Goal: Information Seeking & Learning: Understand process/instructions

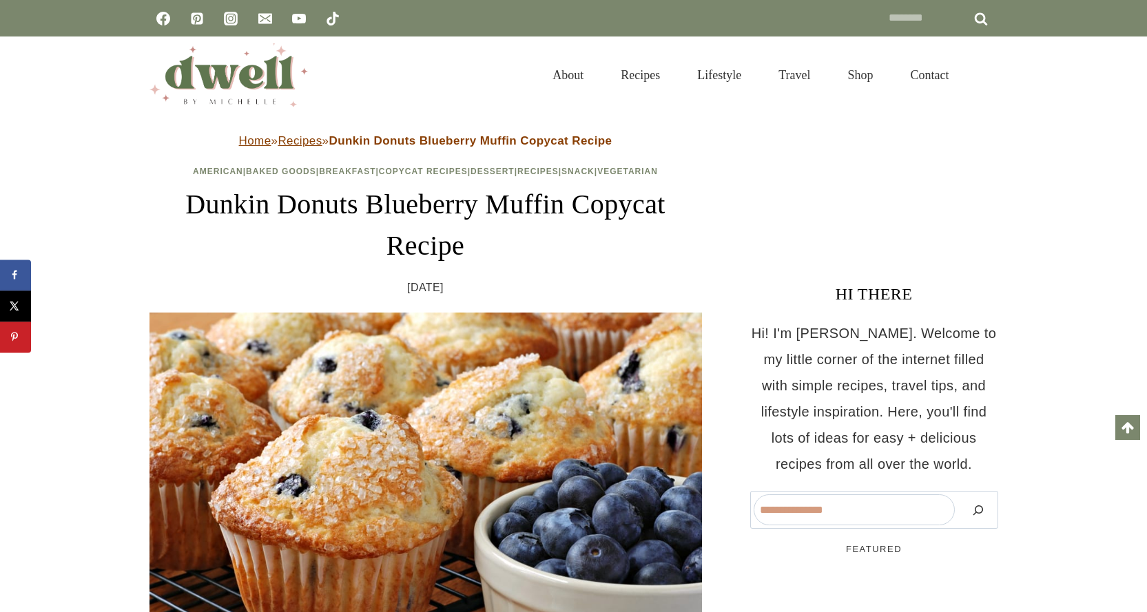
scroll to position [7655, 0]
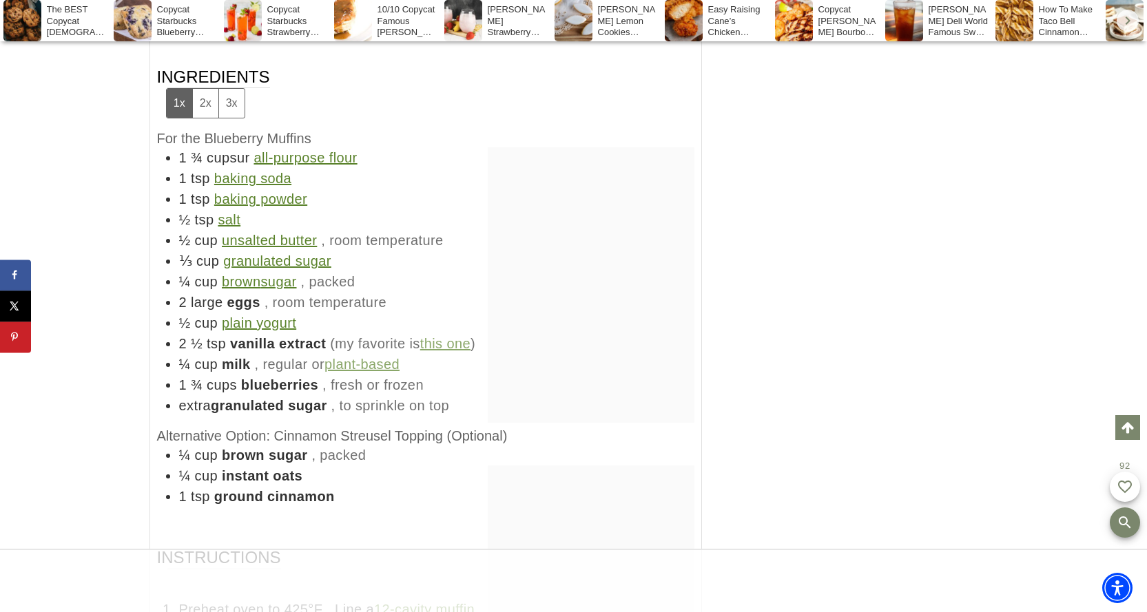
scroll to position [7834, 0]
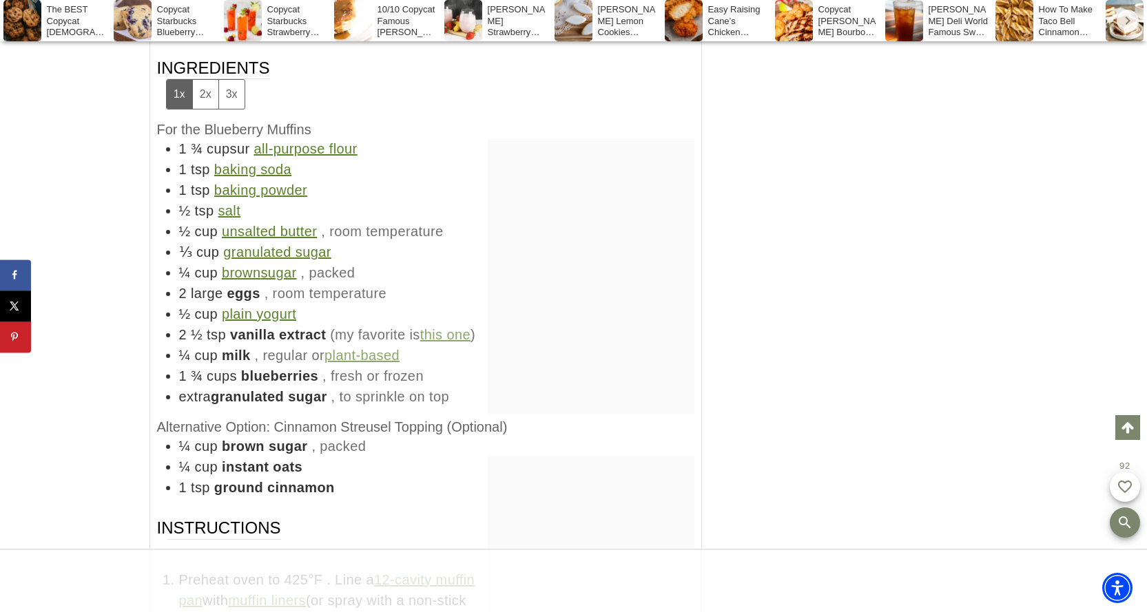
click at [457, 337] on link "this one" at bounding box center [445, 334] width 50 height 15
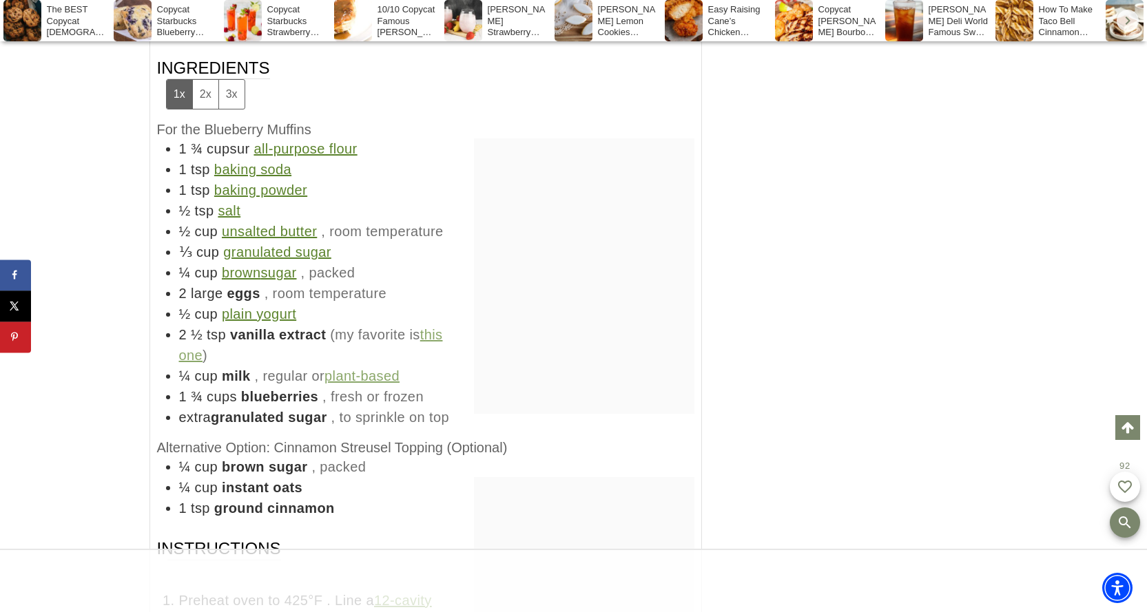
scroll to position [0, 0]
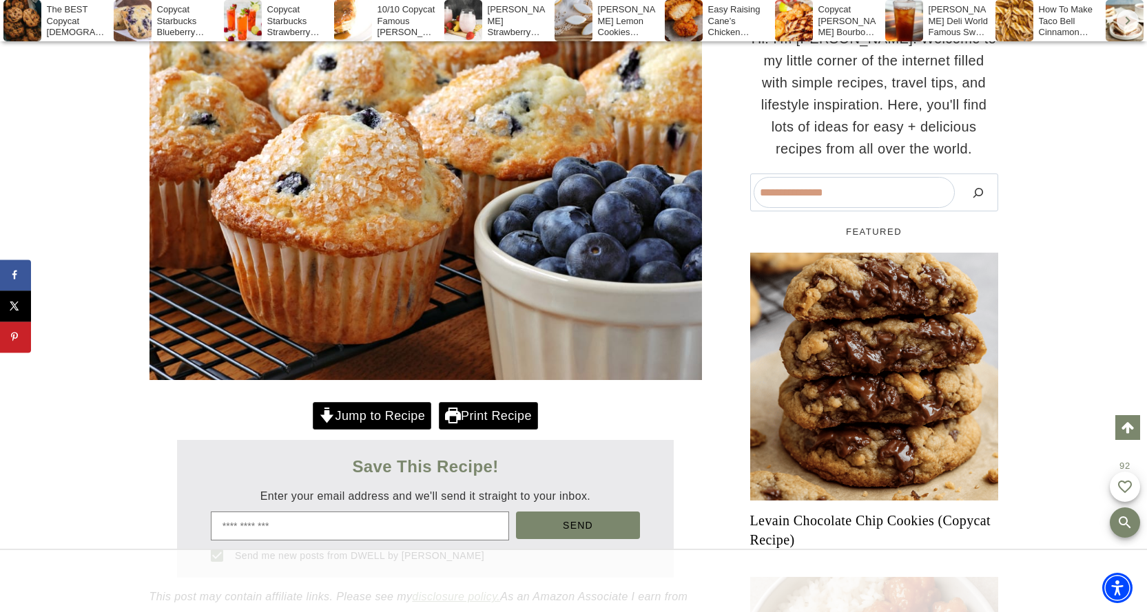
scroll to position [408, 0]
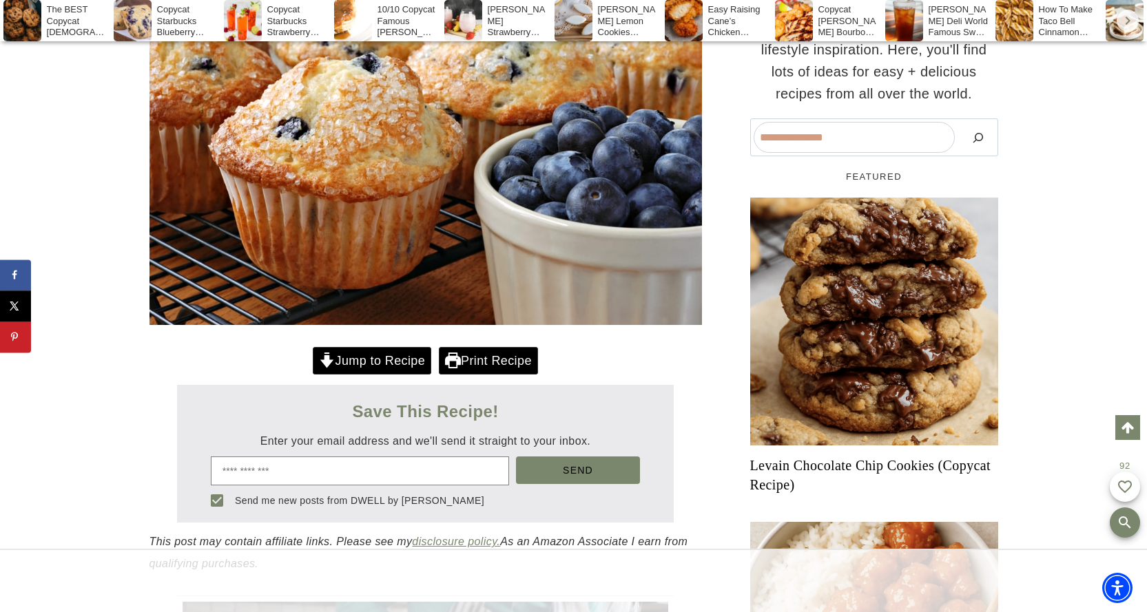
click at [378, 362] on link "Jump to Recipe" at bounding box center [372, 361] width 118 height 28
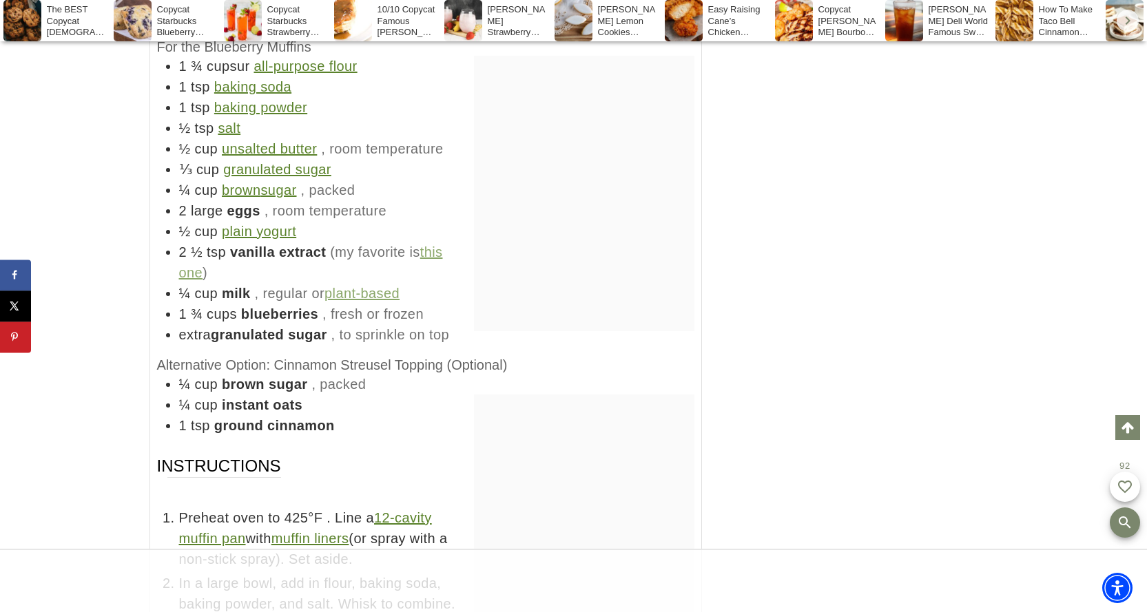
scroll to position [7480, 0]
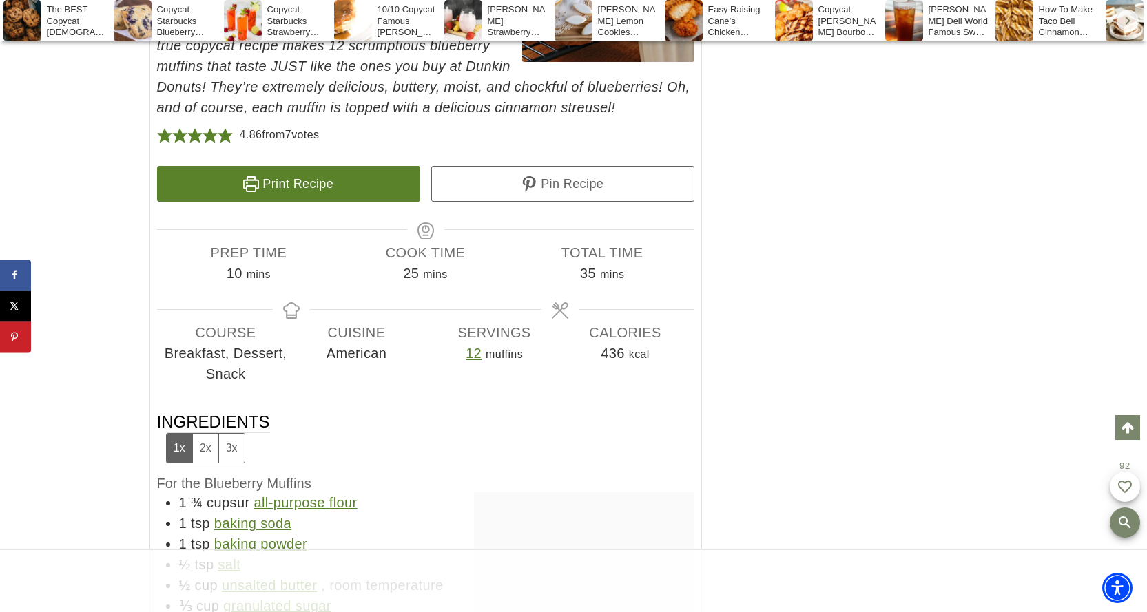
click at [326, 182] on link "Print Recipe" at bounding box center [288, 184] width 263 height 36
